Goal: Task Accomplishment & Management: Manage account settings

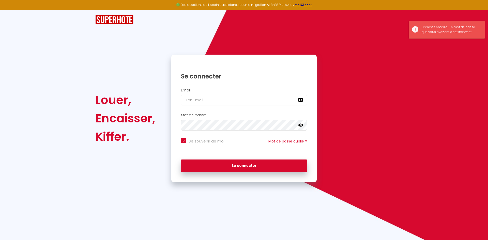
click at [226, 102] on input "email" at bounding box center [244, 100] width 126 height 11
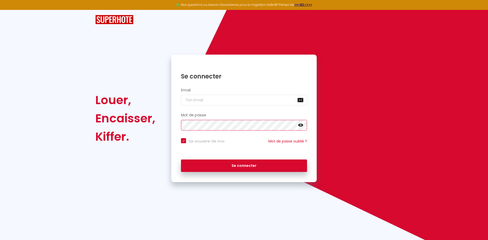
checkbox input "true"
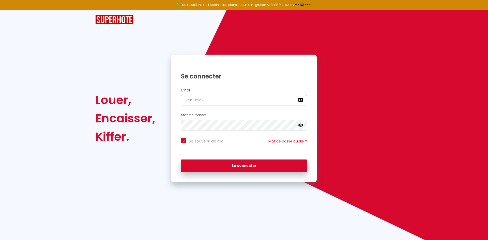
click at [204, 101] on input "email" at bounding box center [244, 100] width 126 height 11
type input "c"
checkbox input "true"
type input "co"
checkbox input "true"
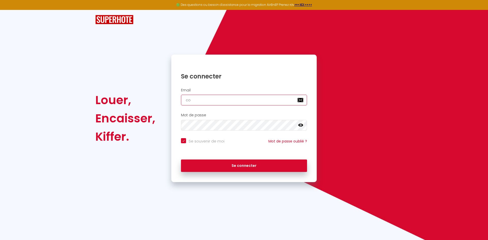
type input "con"
checkbox input "true"
click at [299, 124] on icon at bounding box center [300, 125] width 5 height 5
click at [217, 98] on input "con" at bounding box center [244, 100] width 126 height 11
type input "cont"
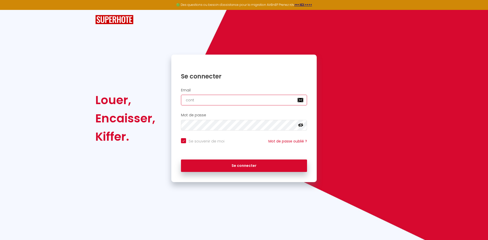
checkbox input "true"
type input "conta"
checkbox input "true"
type input "contac"
checkbox input "true"
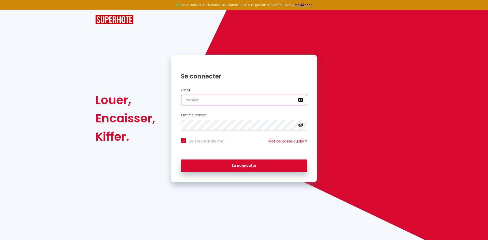
type input "contact"
checkbox input "true"
type input "contact@"
checkbox input "true"
type input "contact@i"
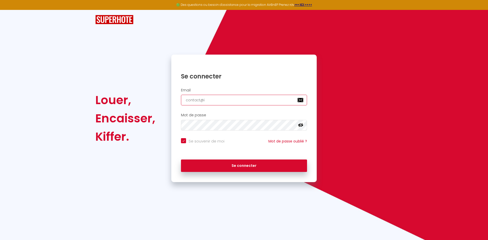
checkbox input "true"
type input "contact@"
checkbox input "true"
type input "contact@l"
checkbox input "true"
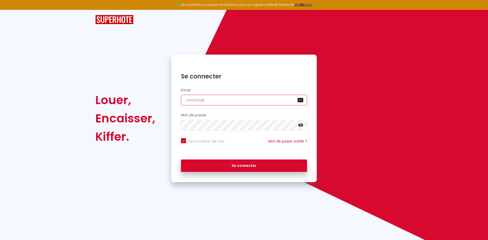
type input "contact@li"
checkbox input "true"
type input "contact@lie"
checkbox input "true"
type input "contact@lieu"
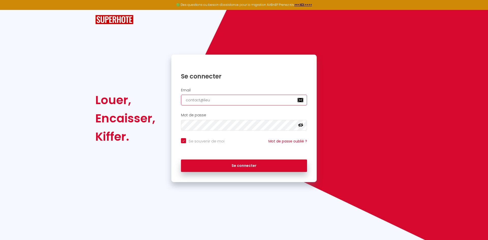
checkbox input "true"
type input "contact@lieub"
checkbox input "true"
type input "contact@lieubio"
checkbox input "true"
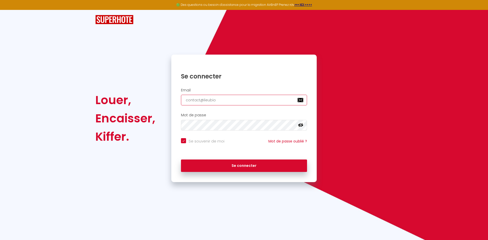
type input "contact@lieubi"
checkbox input "true"
type input "contact@lieubil"
checkbox input "true"
type input "contact@lieubill"
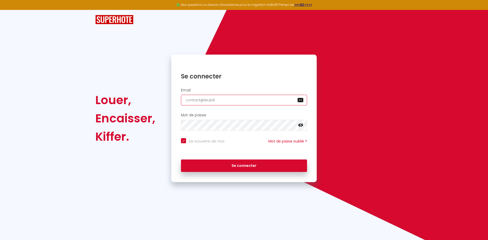
checkbox input "true"
type input "contact@lieubill."
checkbox input "true"
type input "contact@lieubill.c"
checkbox input "true"
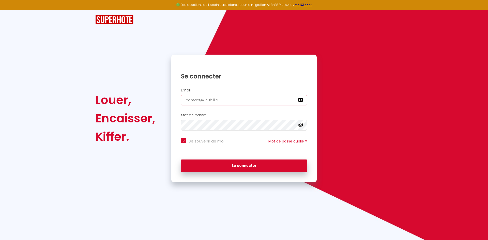
type input "[EMAIL_ADDRESS][DOMAIN_NAME]"
checkbox input "true"
type input "[EMAIL_ADDRESS][DOMAIN_NAME]"
checkbox input "true"
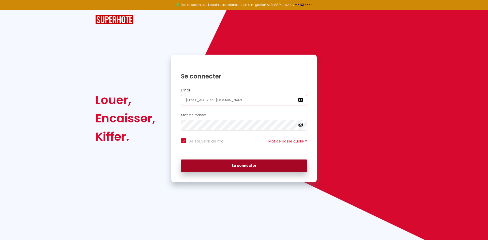
type input "[EMAIL_ADDRESS][DOMAIN_NAME]"
click at [206, 163] on button "Se connecter" at bounding box center [244, 166] width 126 height 13
checkbox input "true"
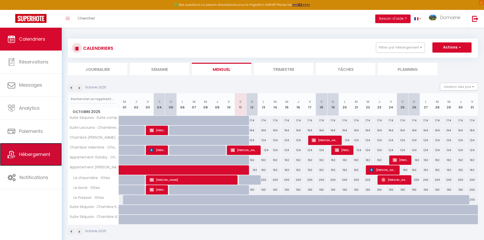
click at [37, 155] on span "Hébergement" at bounding box center [34, 154] width 31 height 6
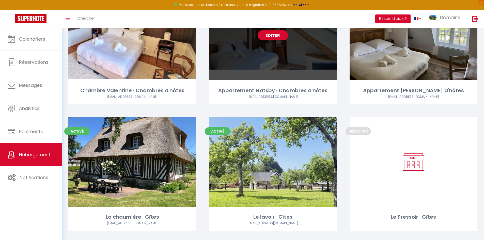
scroll to position [229, 0]
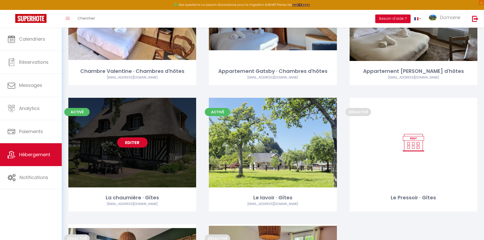
click at [136, 145] on link "Editer" at bounding box center [132, 142] width 30 height 10
select select "3"
select select "2"
select select "1"
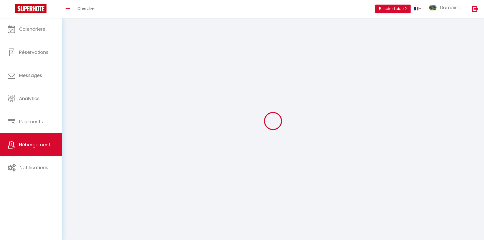
select select
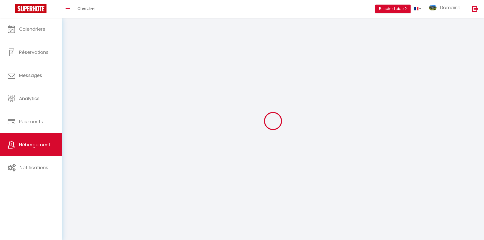
checkbox input "false"
select select
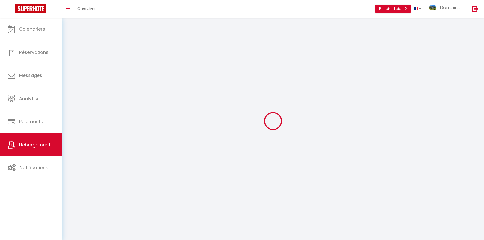
select select
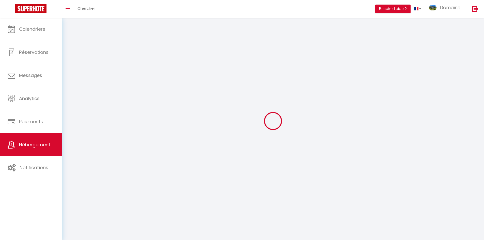
select select
checkbox input "false"
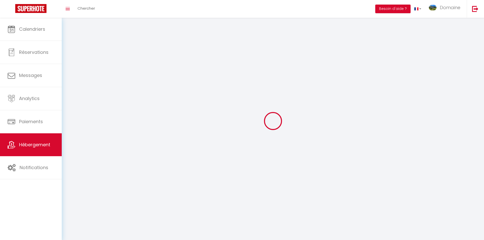
checkbox input "false"
select select
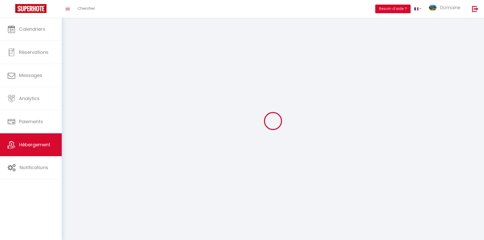
select select
checkbox input "false"
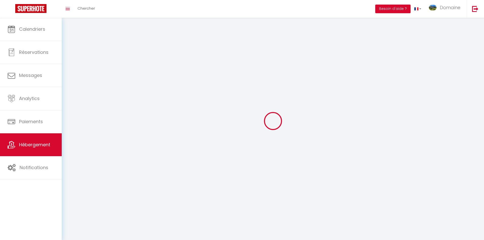
checkbox input "false"
select select
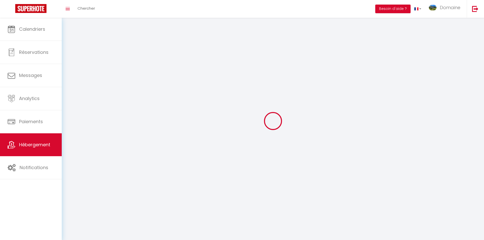
select select
checkbox input "false"
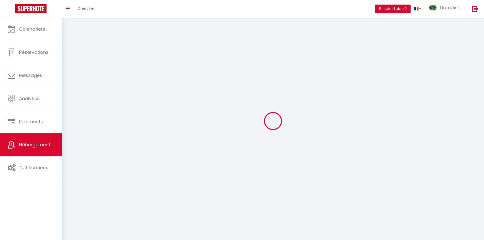
checkbox input "false"
select select
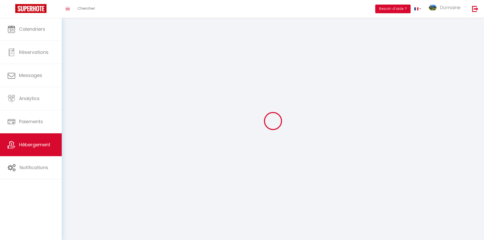
select select
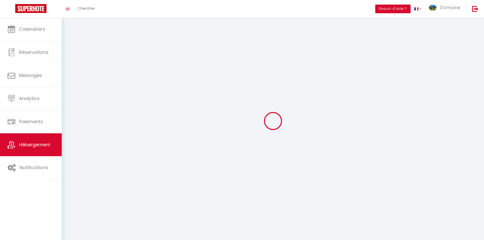
checkbox input "false"
select select
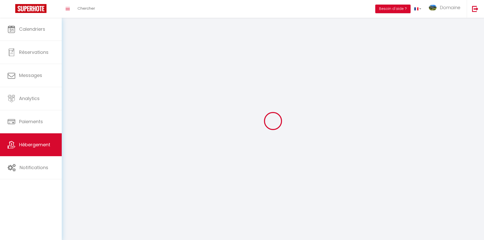
select select
select select "28"
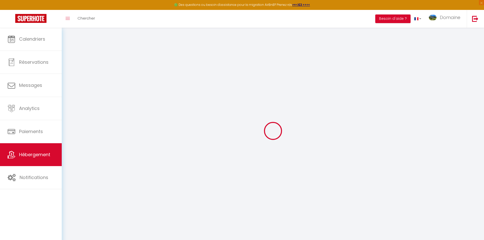
select select
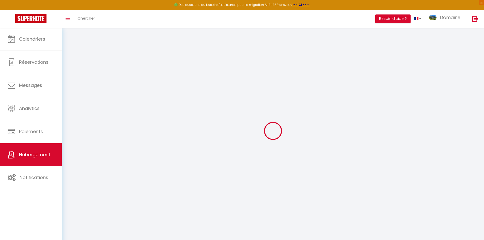
select select
checkbox input "false"
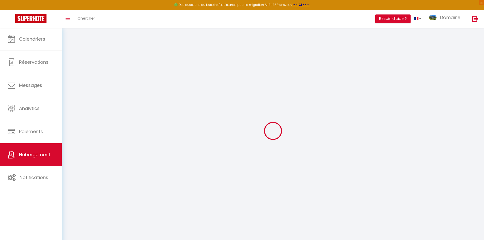
select select
type input "La chaumière · Gîtes"
type input "Ferme du Lieu Bill"
select select "houses"
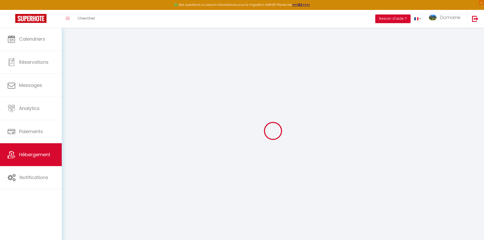
select select "8"
select select "4"
select select "2"
type input "175"
type input "80"
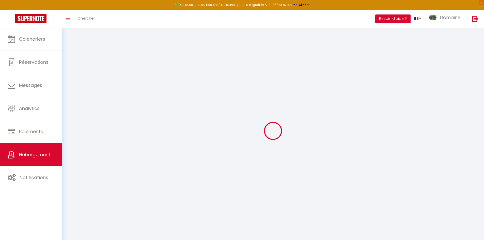
type input "4.80"
type input "501"
type input "10"
select select
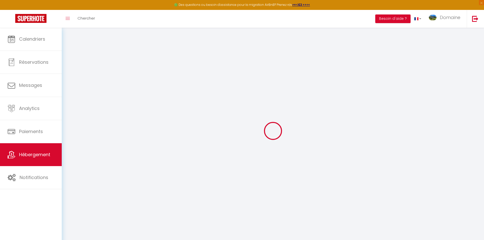
select select
type input "Ferme du Lieu Bill, [STREET_ADDRESS]"
type input "14910"
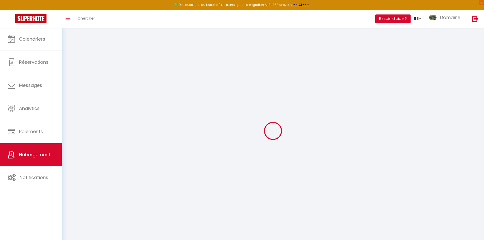
type input "[GEOGRAPHIC_DATA]"
type input "[EMAIL_ADDRESS][DOMAIN_NAME]"
select select "12620"
checkbox input "false"
checkbox input "true"
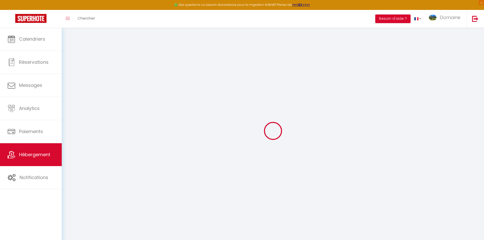
checkbox input "true"
type input "0"
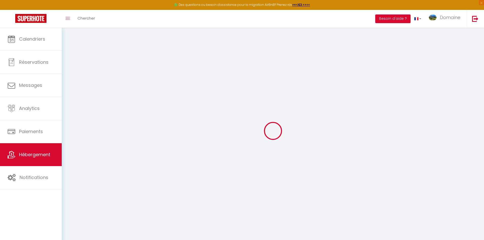
type input "0"
select select
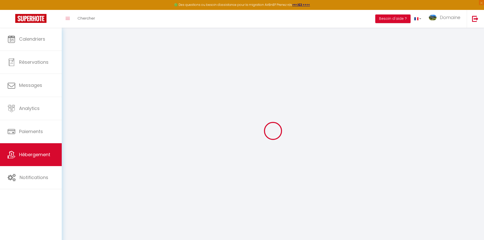
select select
checkbox input "false"
checkbox input "true"
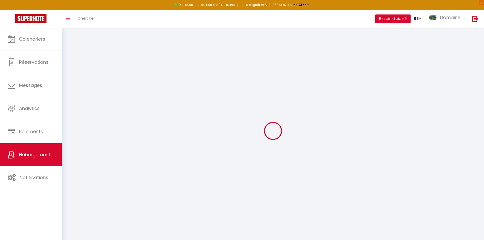
select select
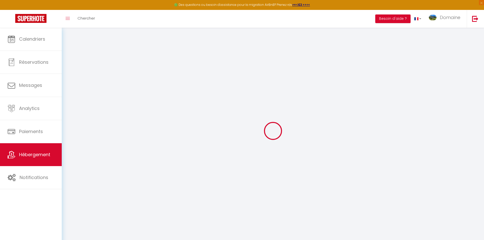
checkbox input "false"
checkbox input "true"
checkbox input "false"
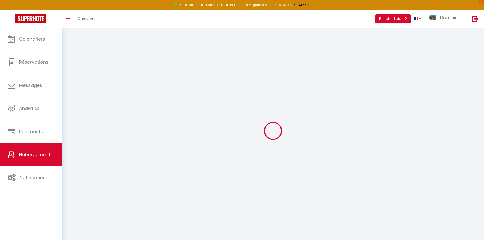
checkbox input "true"
checkbox input "false"
checkbox input "true"
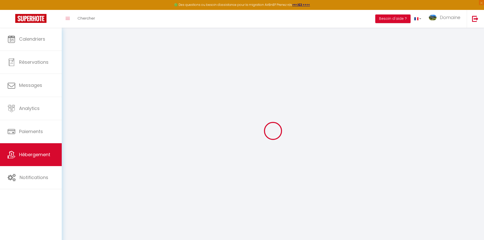
checkbox input "true"
checkbox input "false"
checkbox input "true"
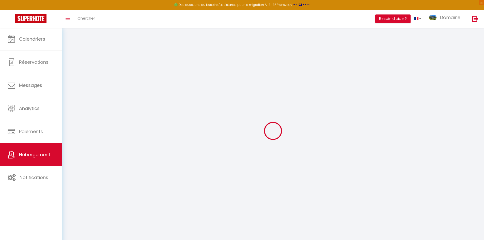
checkbox input "true"
checkbox input "false"
checkbox input "true"
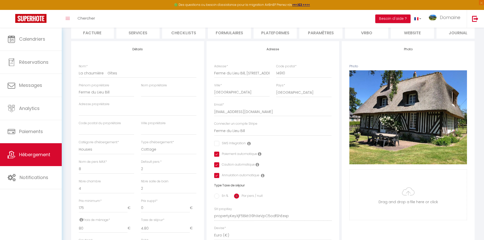
scroll to position [0, 100]
click at [395, 30] on li "website" at bounding box center [404, 32] width 43 height 12
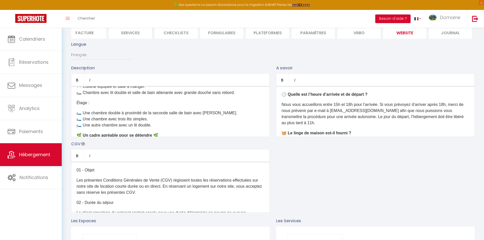
scroll to position [102, 0]
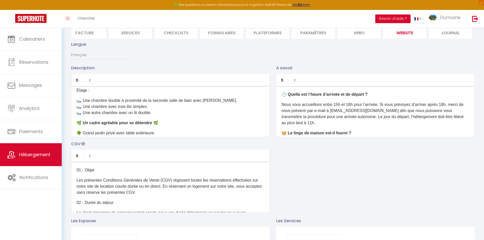
click at [125, 116] on p "🛏️ Une chambre double à proximité de la seconde salle de bain avec [PERSON_NAME…" at bounding box center [170, 107] width 188 height 18
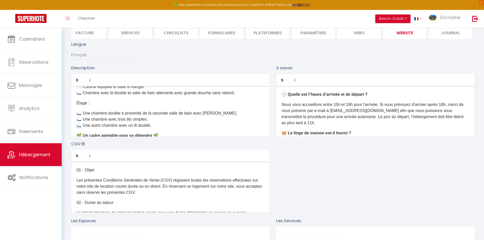
scroll to position [76, 0]
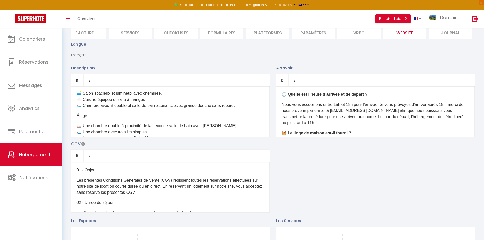
click at [91, 123] on div "🌿 Chaumière Normande Authentique au Cœur d’un Domaine Cidricole 🌿 Située à 5 mi…" at bounding box center [170, 111] width 198 height 51
click at [90, 123] on div "🌿 Chaumière Normande Authentique au Cœur d’un Domaine Cidricole 🌿 Située à 5 mi…" at bounding box center [170, 111] width 198 height 51
click at [87, 124] on div "🌿 Chaumière Normande Authentique au Cœur d’un Domaine Cidricole 🌿 Située à 5 mi…" at bounding box center [170, 111] width 198 height 51
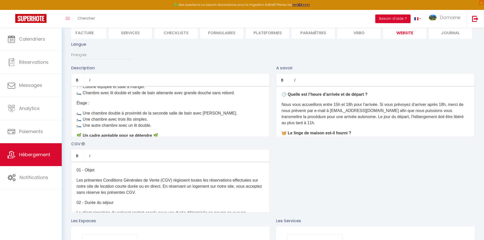
scroll to position [102, 0]
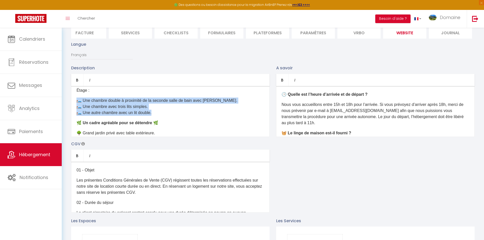
drag, startPoint x: 156, startPoint y: 116, endPoint x: 76, endPoint y: 101, distance: 80.4
click at [76, 101] on p "🛏️ Une chambre double à proximité de la seconde salle de bain avec [PERSON_NAME…" at bounding box center [170, 107] width 188 height 18
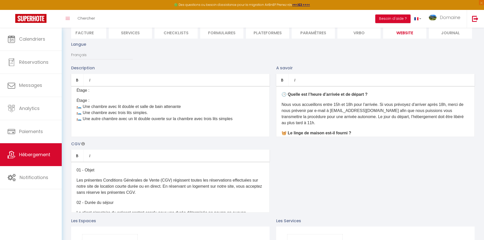
click at [83, 93] on p "Étage :" at bounding box center [170, 90] width 188 height 6
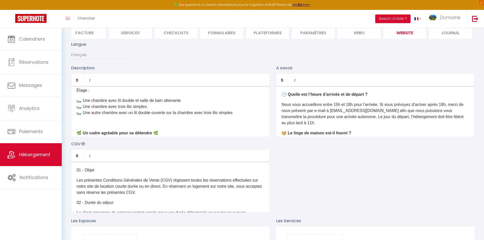
click at [100, 126] on p at bounding box center [170, 123] width 188 height 6
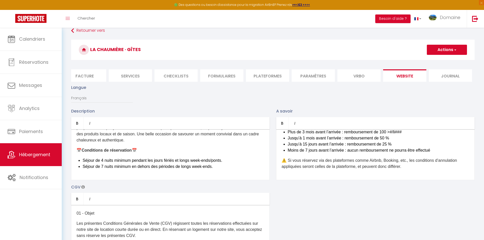
scroll to position [0, 0]
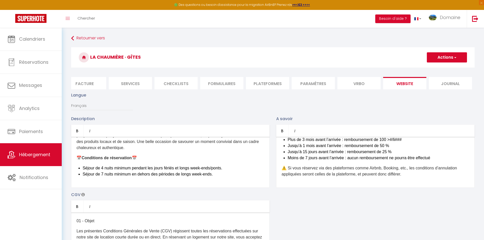
click at [447, 53] on button "Actions" at bounding box center [447, 57] width 40 height 10
click at [444, 60] on button "Actions" at bounding box center [447, 57] width 40 height 10
click at [439, 67] on input "Enregistrer" at bounding box center [441, 68] width 19 height 5
checkbox input "true"
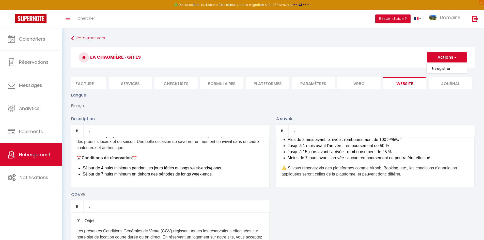
checkbox input "false"
click at [440, 69] on input "Enregistrer" at bounding box center [441, 68] width 19 height 5
checkbox input "true"
checkbox input "false"
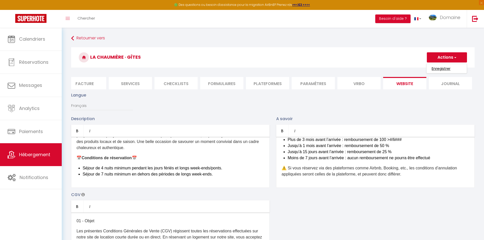
checkbox input "false"
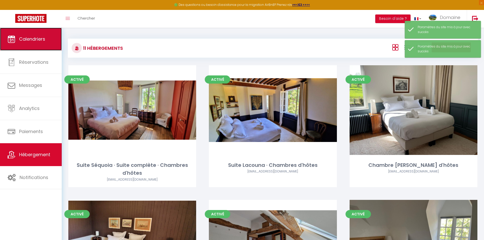
click at [35, 41] on span "Calendriers" at bounding box center [32, 39] width 26 height 6
